Goal: Complete application form

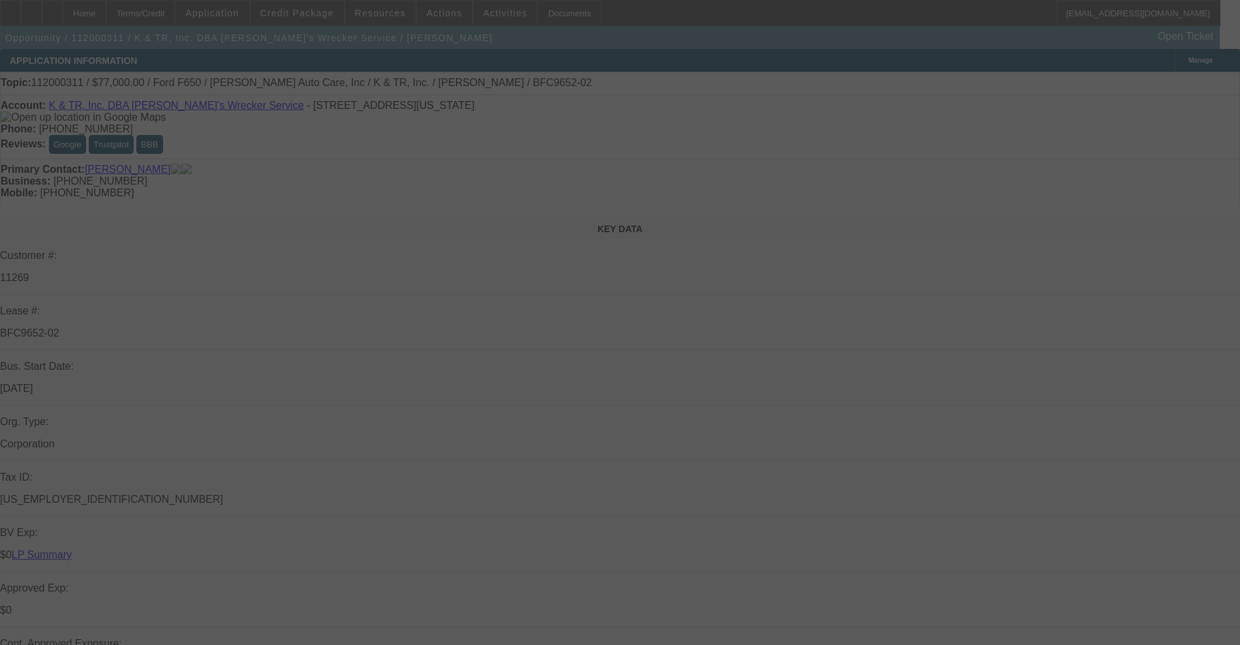
select select "0"
select select "6"
select select "0"
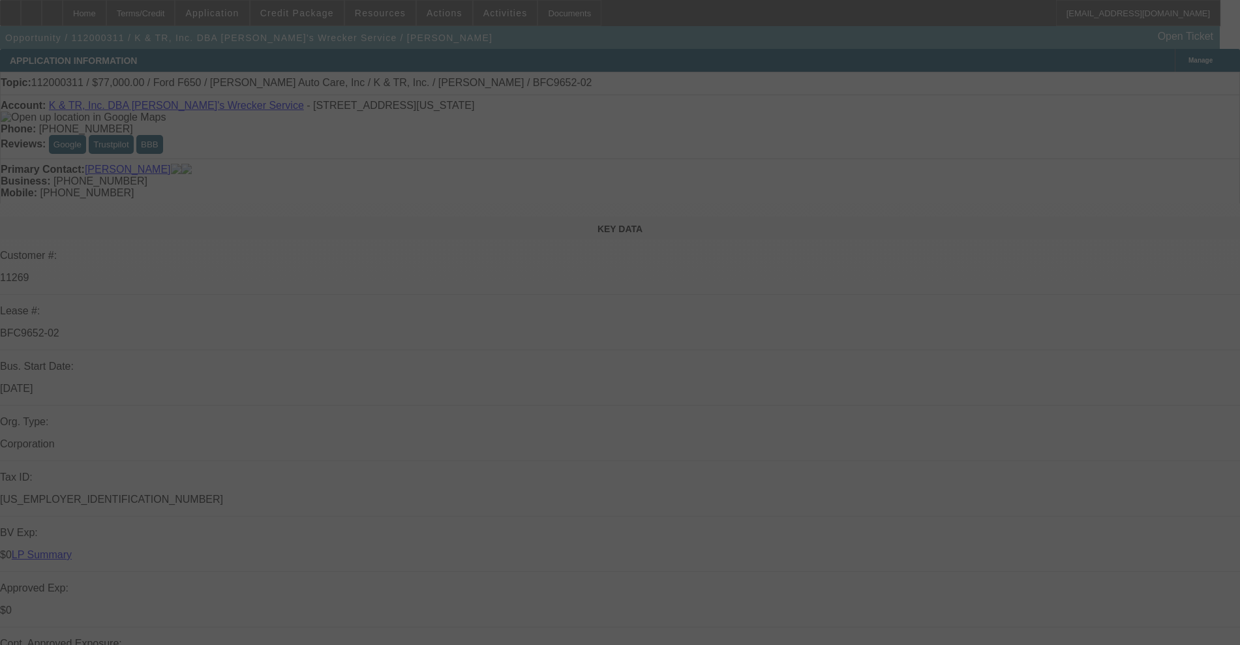
select select "0"
select select "6"
select select "0"
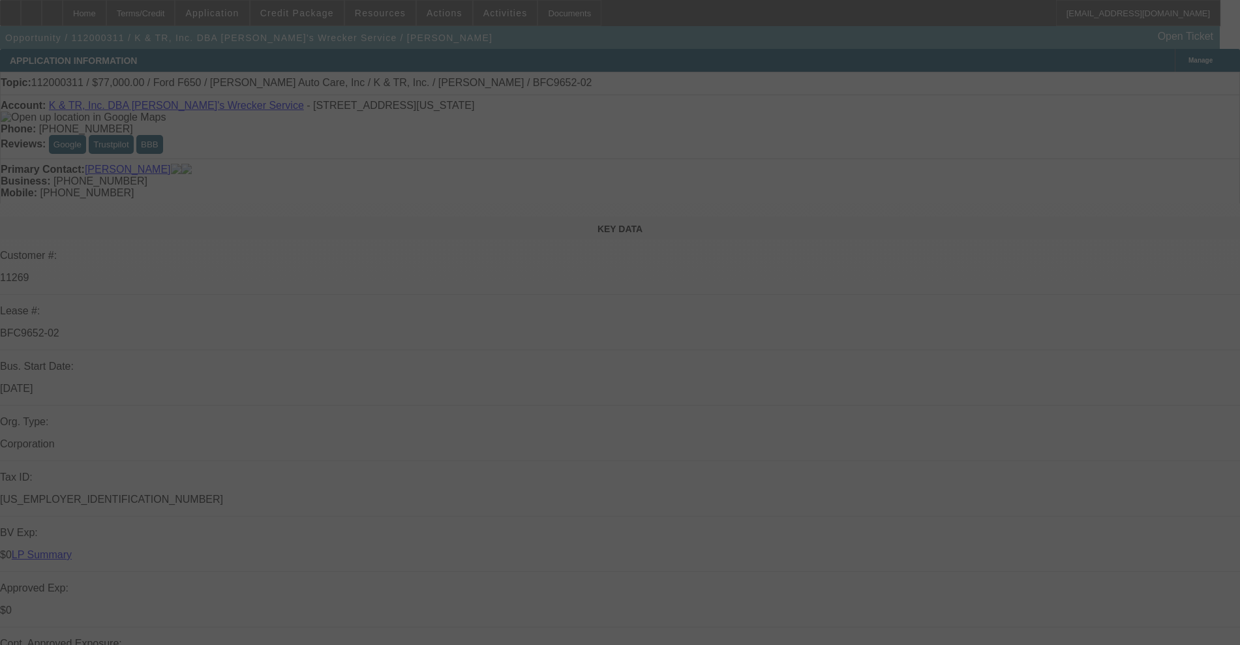
select select "0"
select select "6"
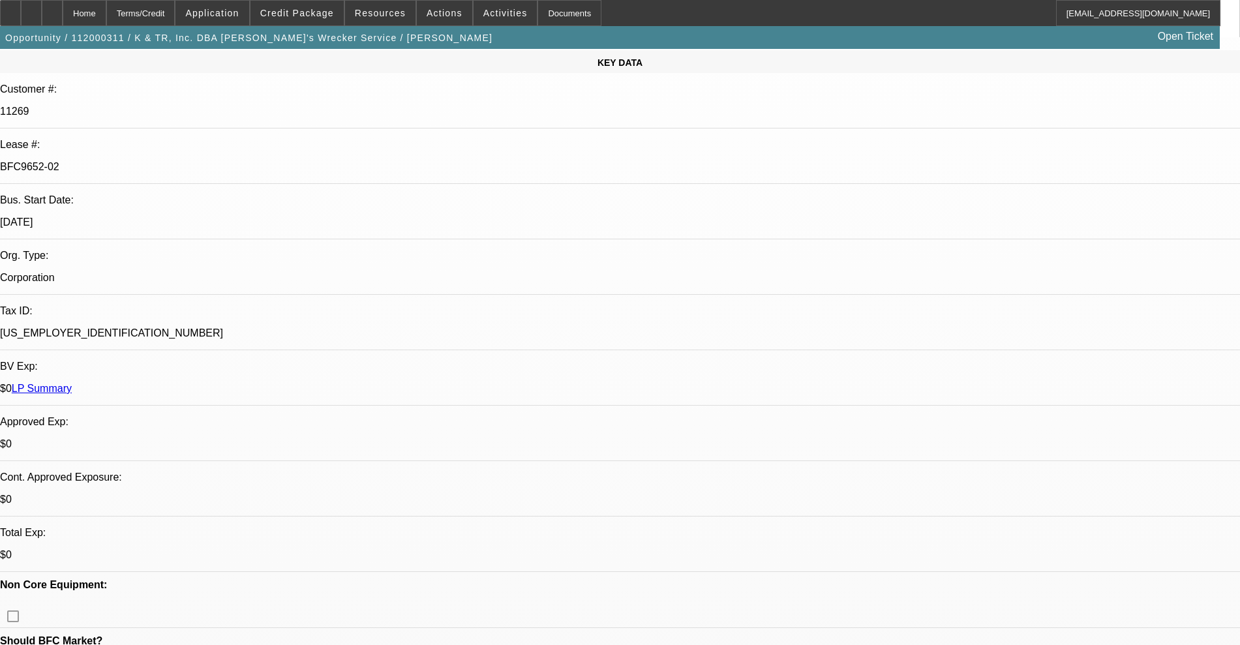
scroll to position [163, 0]
